Goal: Task Accomplishment & Management: Manage account settings

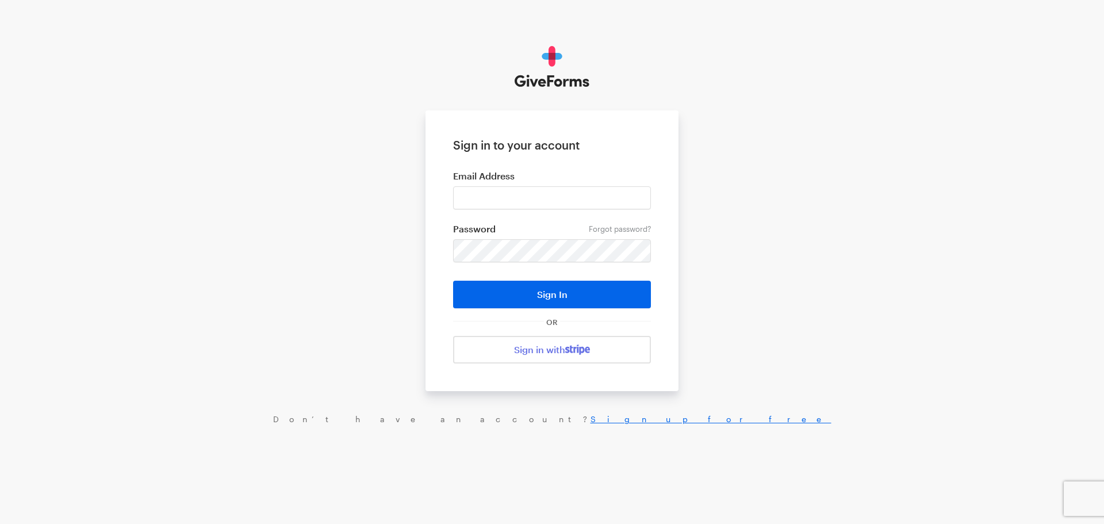
type input "matt@riversidecommunity.cc"
click at [453, 281] on button "Sign In" at bounding box center [552, 295] width 198 height 28
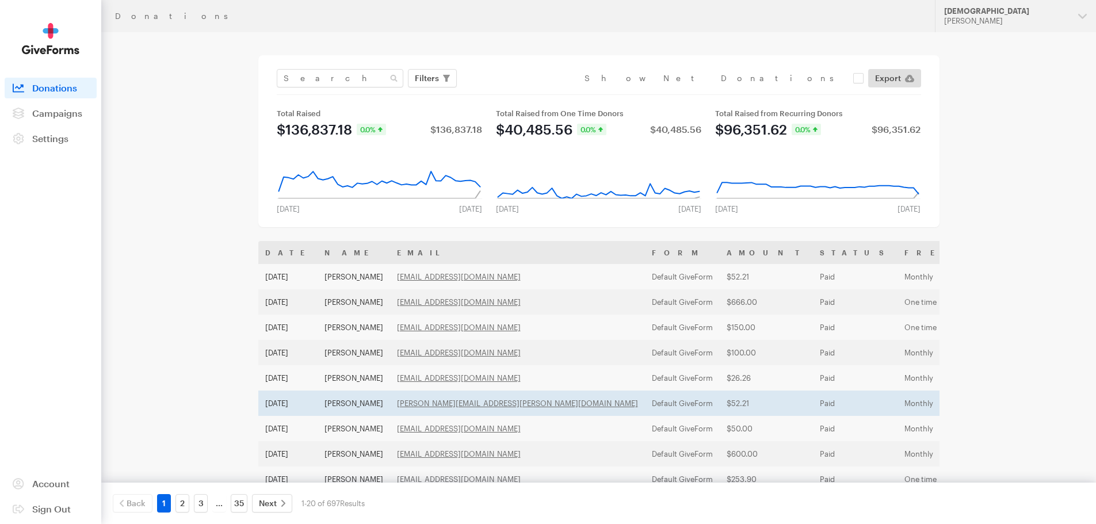
click at [645, 410] on td "Default GiveForm" at bounding box center [682, 402] width 75 height 25
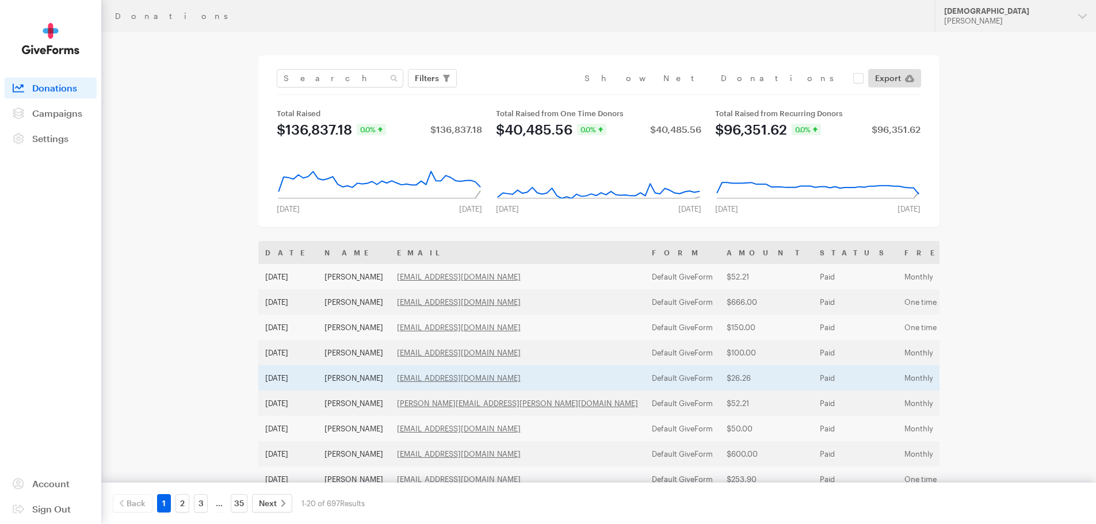
click at [645, 377] on td "Default GiveForm" at bounding box center [682, 377] width 75 height 25
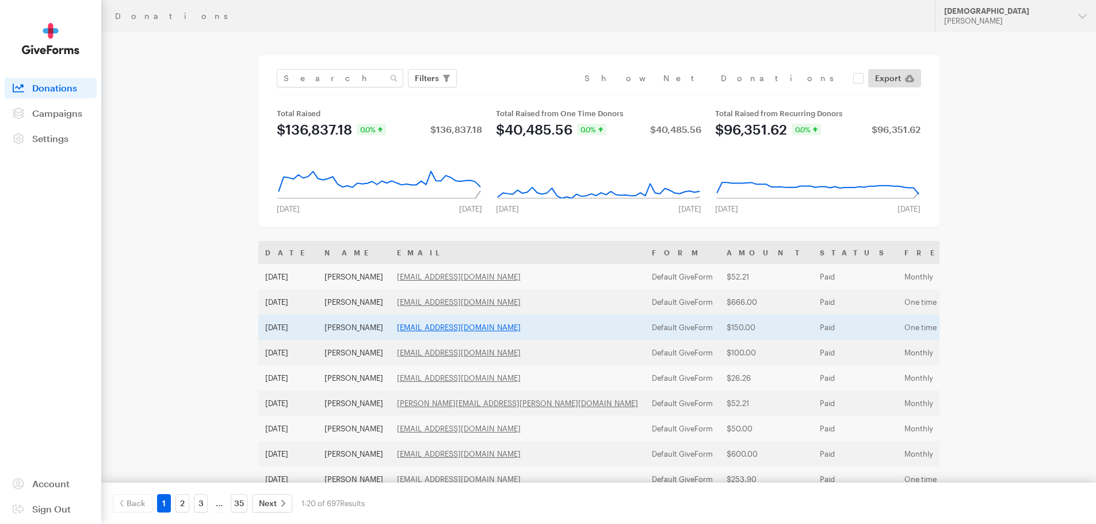
click at [431, 328] on link "cgp1315@proton.me" at bounding box center [459, 327] width 124 height 9
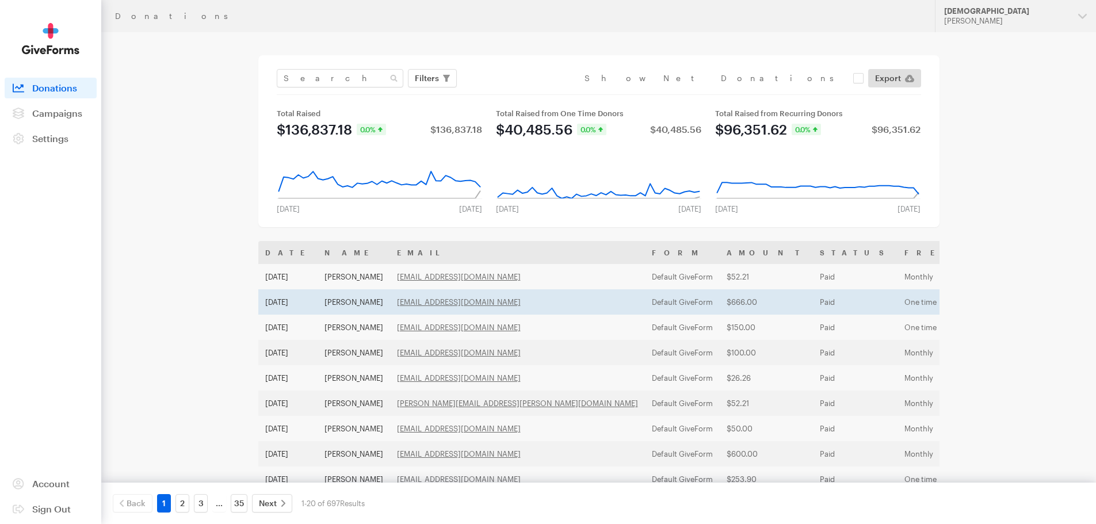
click at [645, 298] on td "Default GiveForm" at bounding box center [682, 301] width 75 height 25
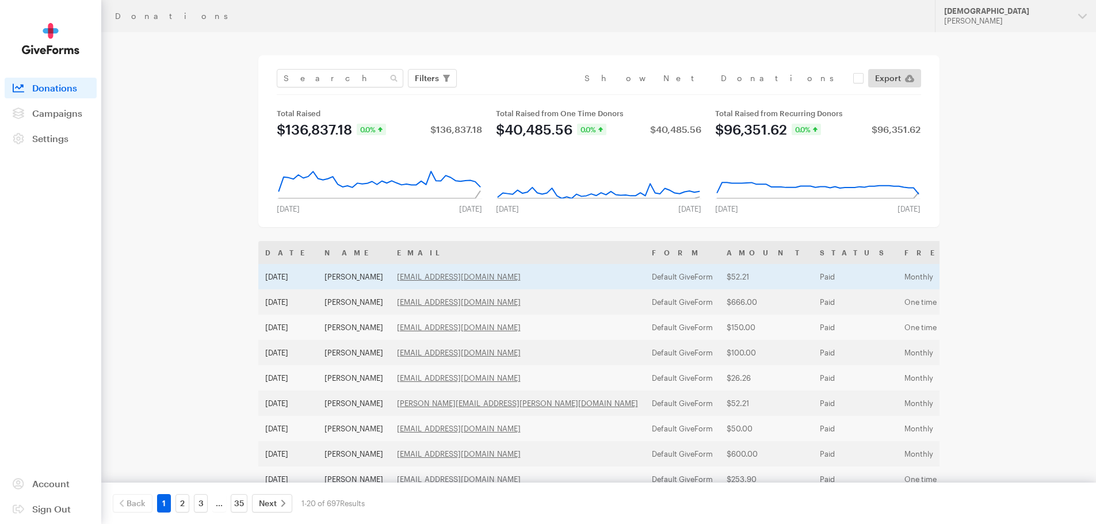
click at [433, 281] on td "[EMAIL_ADDRESS][DOMAIN_NAME]" at bounding box center [517, 276] width 255 height 25
